Goal: Information Seeking & Learning: Check status

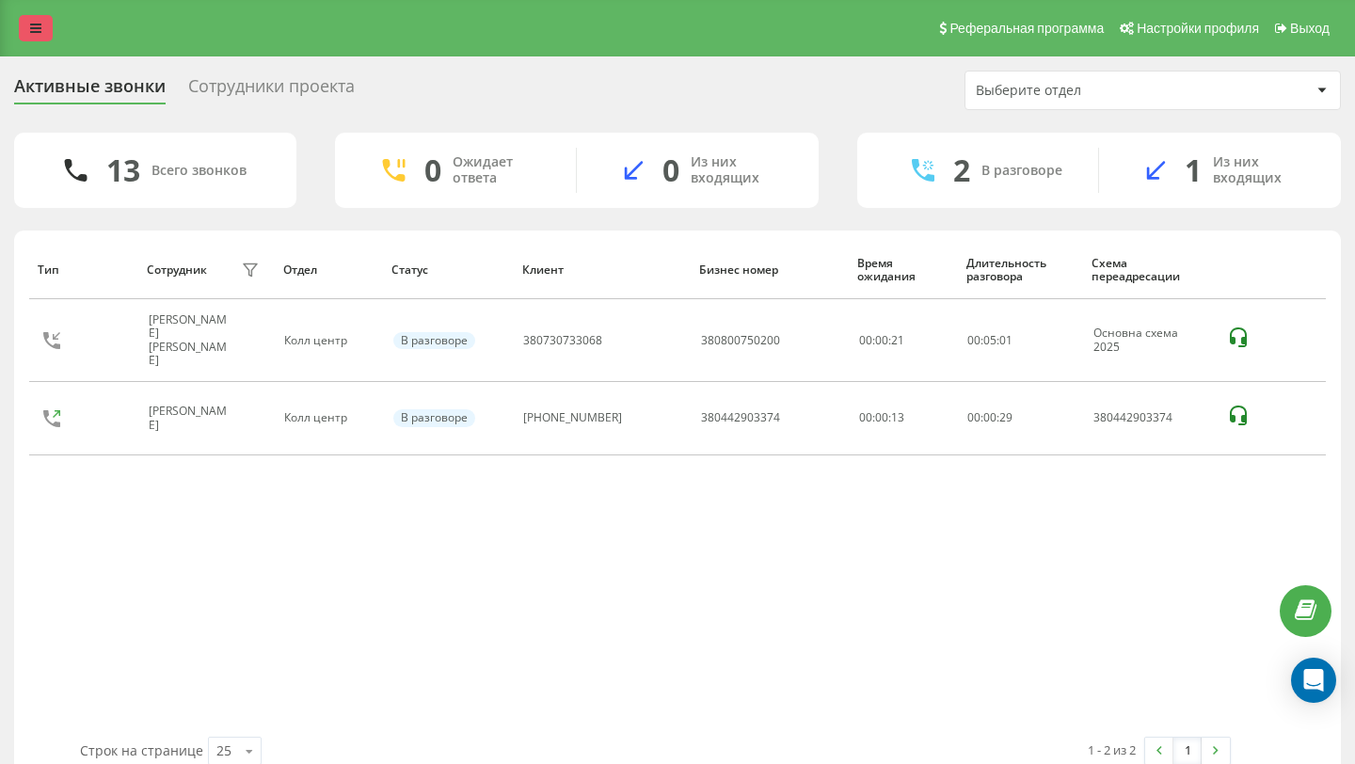
click at [37, 28] on icon at bounding box center [35, 28] width 11 height 13
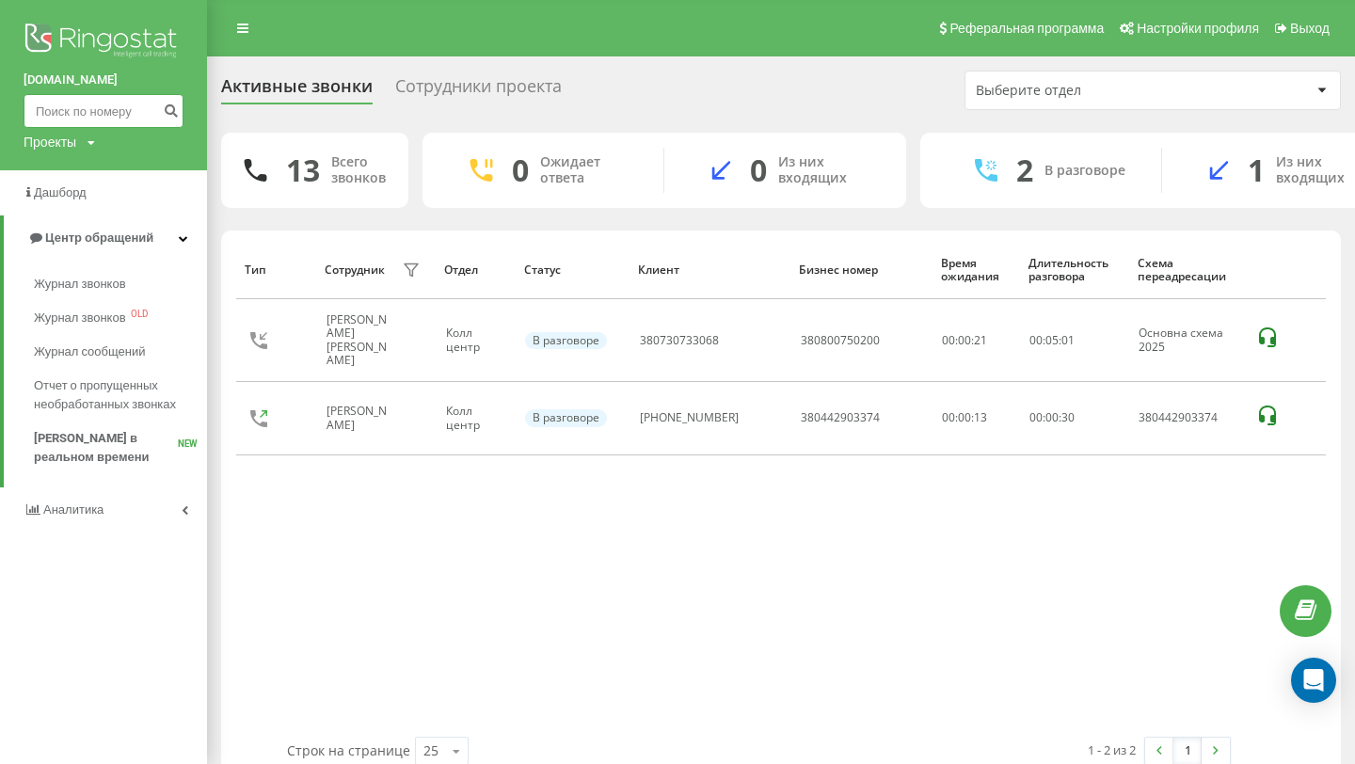
click at [75, 110] on input at bounding box center [104, 111] width 160 height 34
paste input "380683417833"
type input "380683417833"
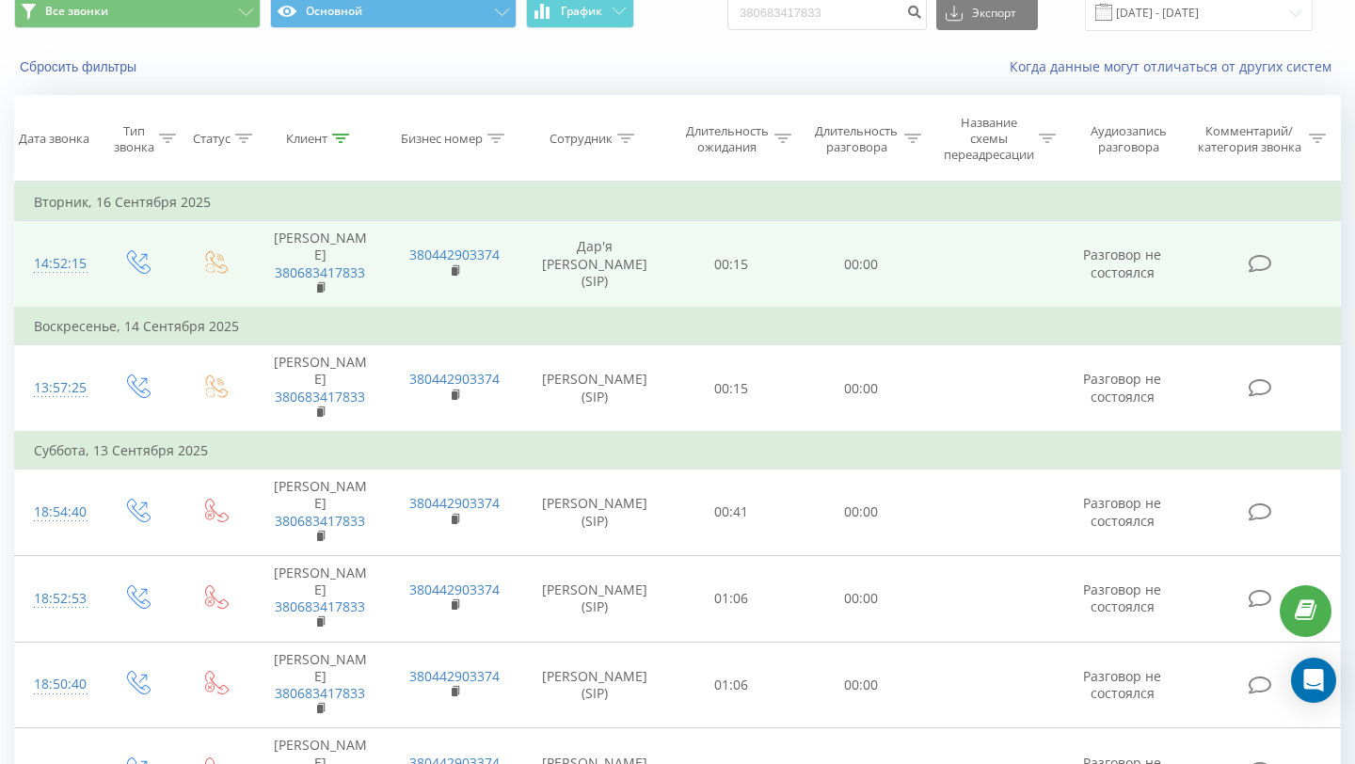
scroll to position [93, 0]
